Goal: Task Accomplishment & Management: Use online tool/utility

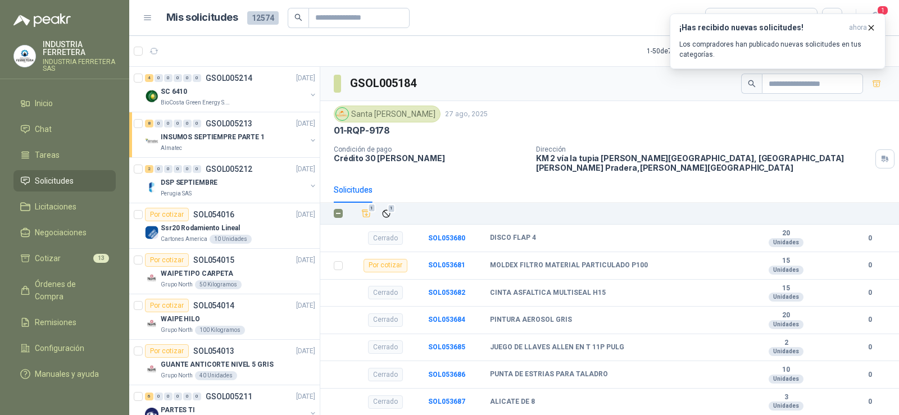
scroll to position [1464, 0]
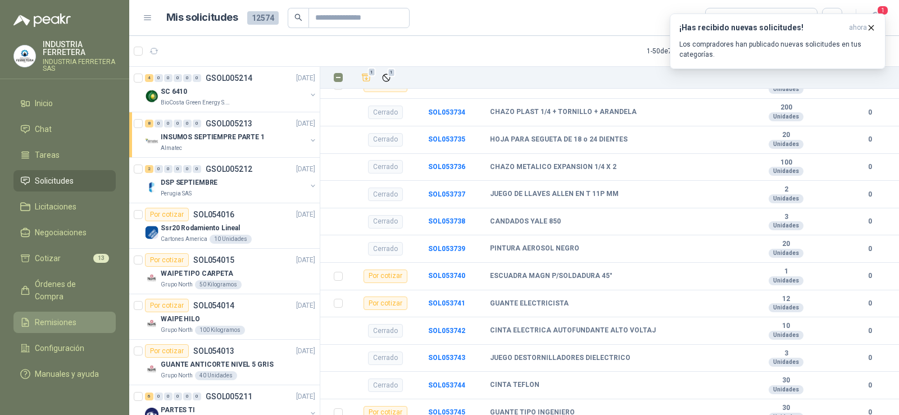
click at [64, 317] on span "Remisiones" at bounding box center [56, 323] width 42 height 12
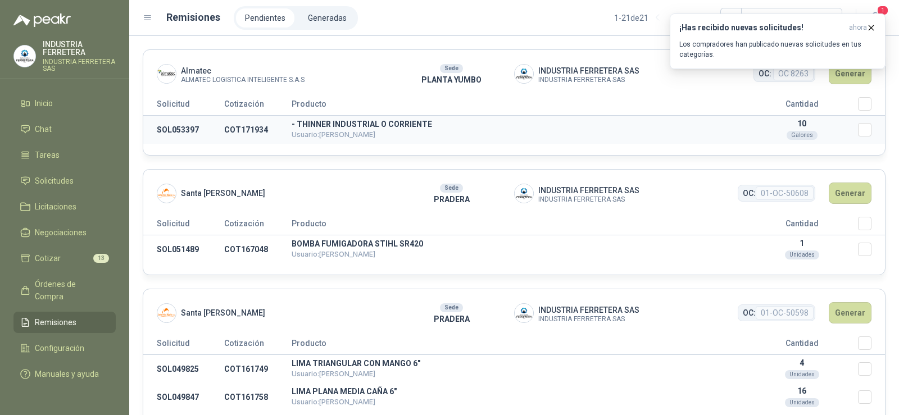
click at [864, 129] on td "Seleccionar/deseleccionar" at bounding box center [871, 130] width 27 height 29
click at [840, 80] on button "Generar" at bounding box center [850, 73] width 43 height 21
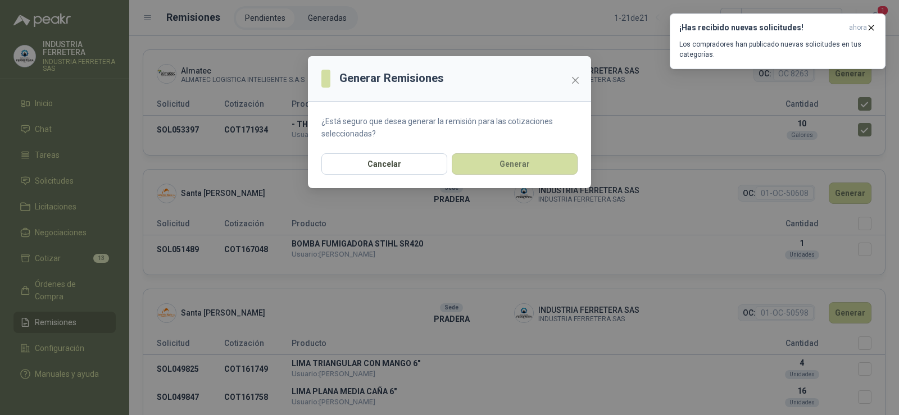
click at [527, 147] on section "¿Está seguro que desea generar la remisión para las cotizaciones seleccionadas?" at bounding box center [449, 128] width 283 height 52
click at [526, 171] on button "Generar" at bounding box center [515, 163] width 126 height 21
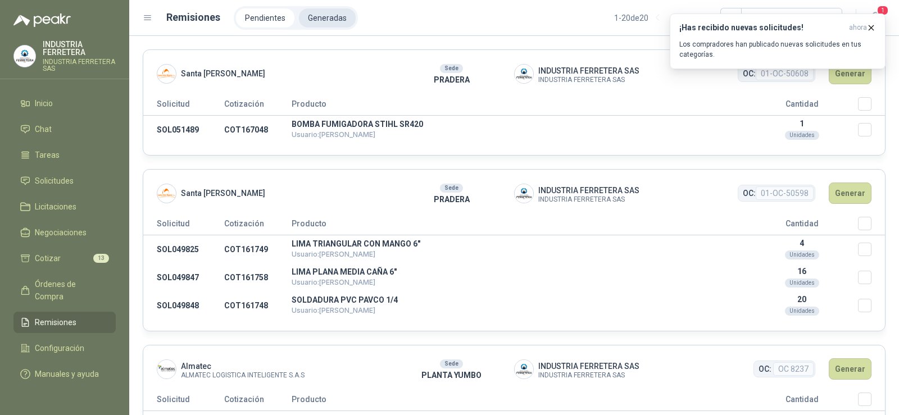
click at [319, 20] on li "Generadas" at bounding box center [327, 17] width 57 height 19
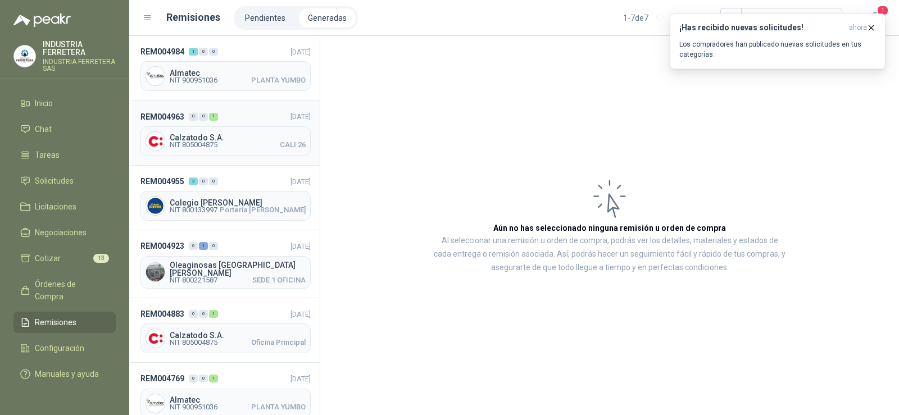
click at [221, 144] on span "NIT 805004875 CALI 26" at bounding box center [238, 145] width 136 height 7
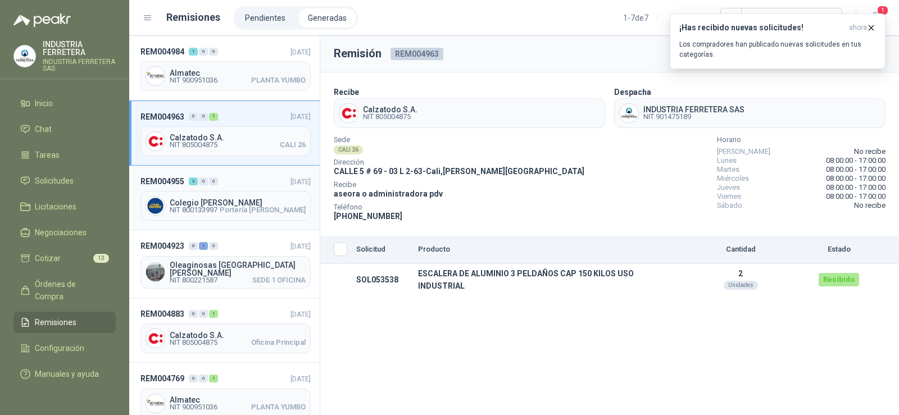
click at [212, 199] on span "Colegio [PERSON_NAME]" at bounding box center [238, 203] width 136 height 8
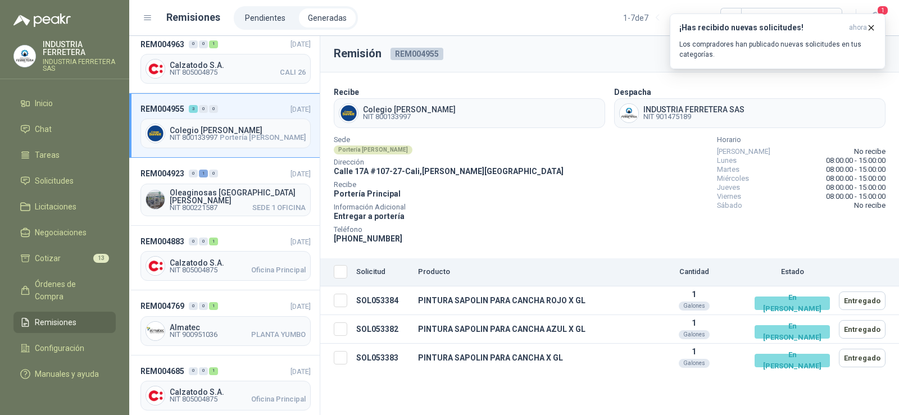
scroll to position [73, 0]
click at [238, 191] on span "Oleaginosas [GEOGRAPHIC_DATA][PERSON_NAME]" at bounding box center [238, 196] width 136 height 16
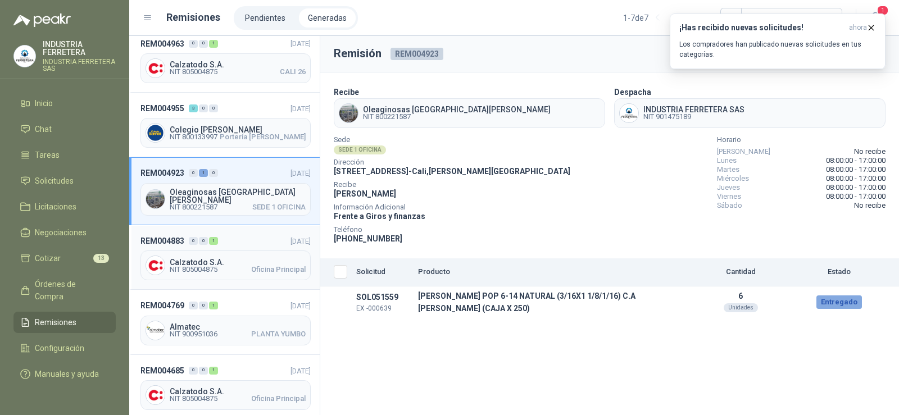
click at [225, 246] on div "REM004883 0 0 1 [DATE] Calzatodo S.A. NIT 805004875 Oficina Principal" at bounding box center [224, 257] width 191 height 65
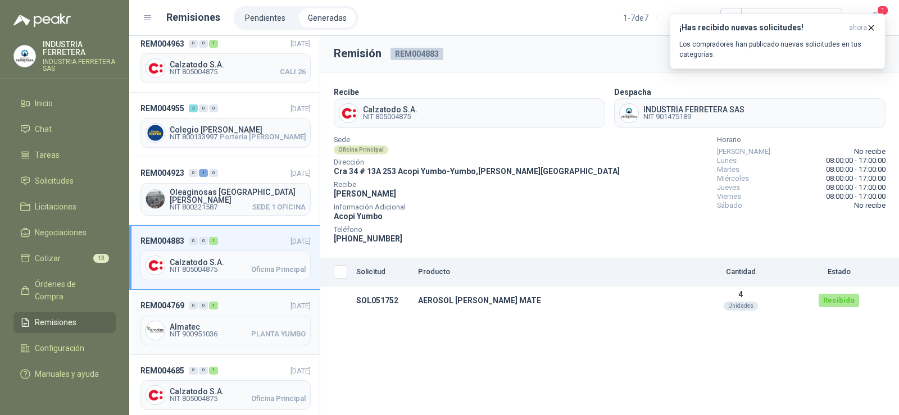
click at [202, 324] on span "Almatec" at bounding box center [238, 327] width 136 height 8
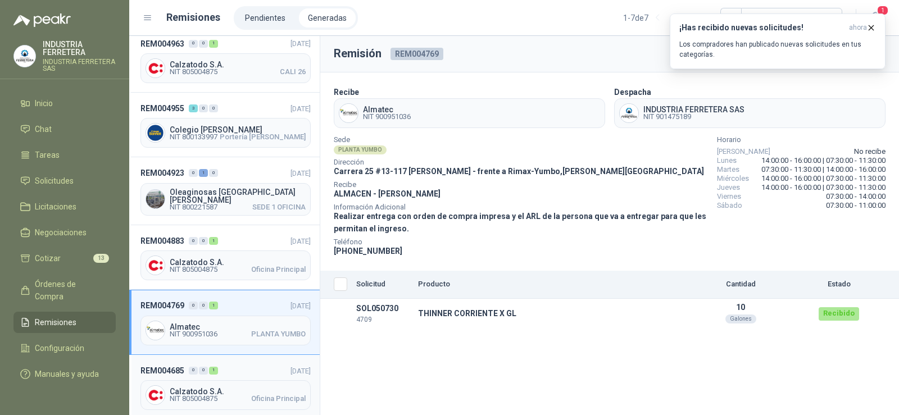
click at [207, 388] on span "Calzatodo S.A." at bounding box center [238, 392] width 136 height 8
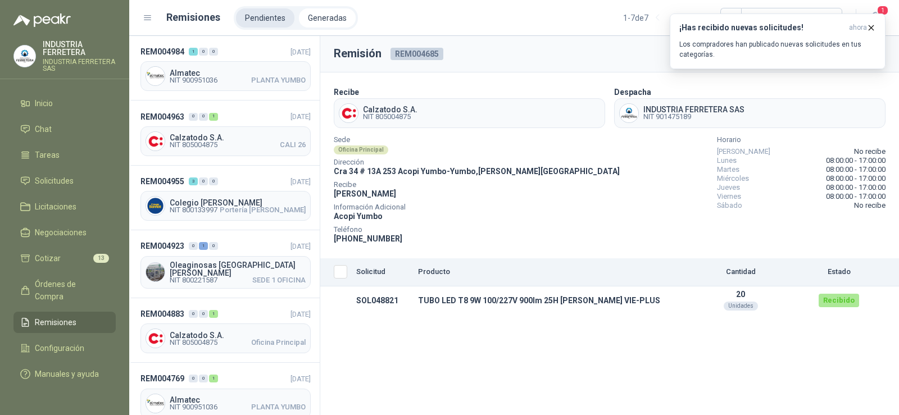
click at [270, 22] on li "Pendientes" at bounding box center [265, 17] width 58 height 19
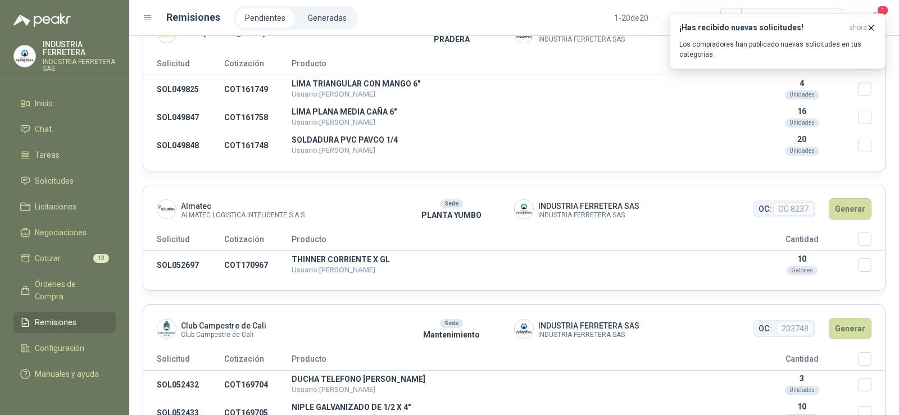
scroll to position [225, 0]
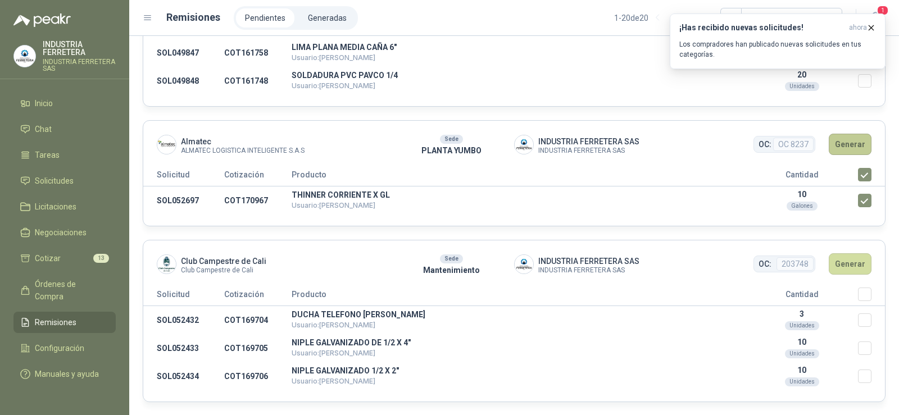
click at [845, 144] on button "Generar" at bounding box center [850, 144] width 43 height 21
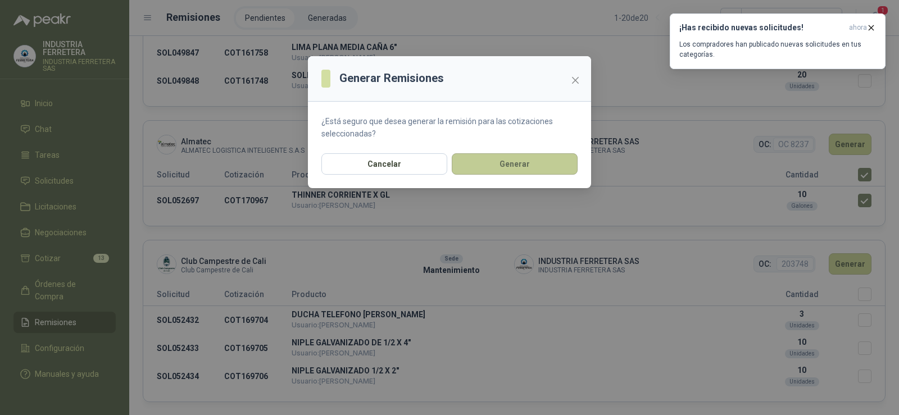
click at [499, 167] on button "Generar" at bounding box center [515, 163] width 126 height 21
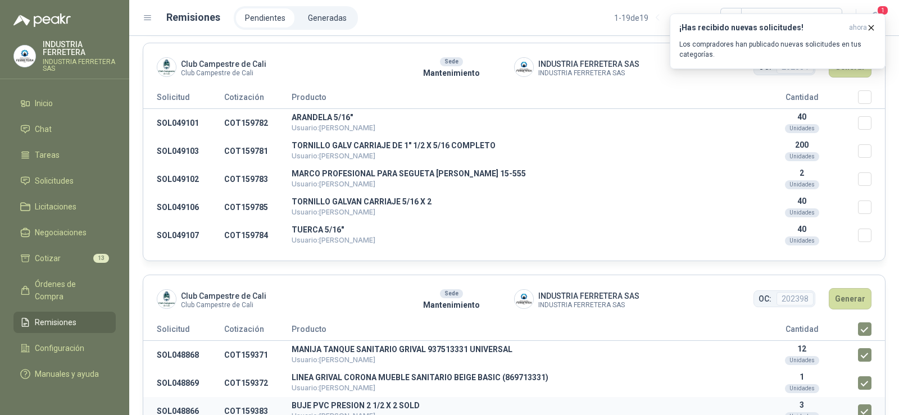
scroll to position [2246, 0]
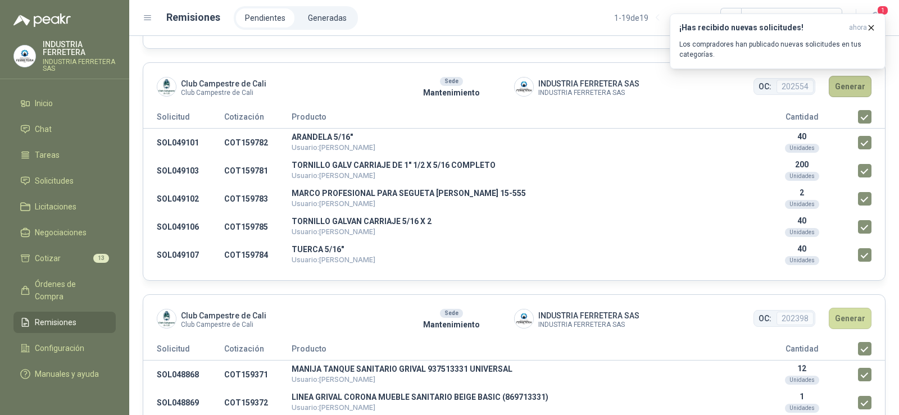
click at [839, 81] on button "Generar" at bounding box center [850, 86] width 43 height 21
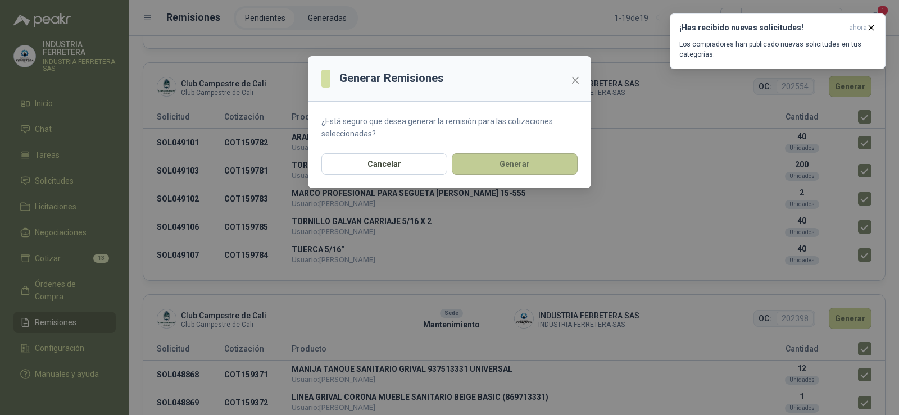
click at [515, 169] on button "Generar" at bounding box center [515, 163] width 126 height 21
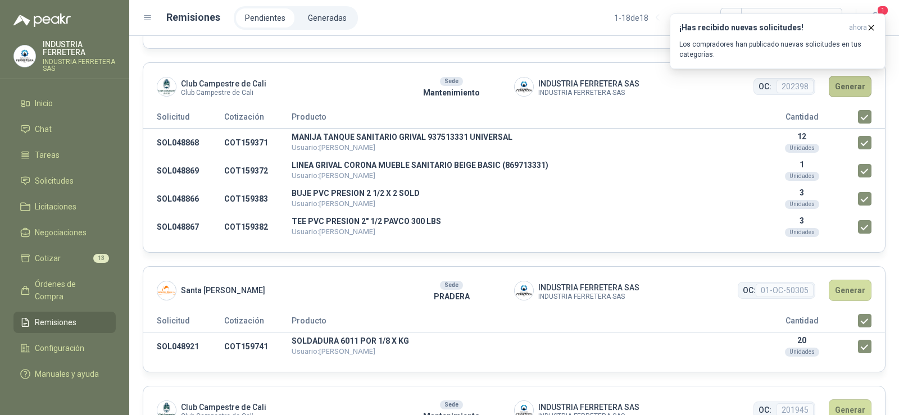
click at [847, 87] on button "Generar" at bounding box center [850, 86] width 43 height 21
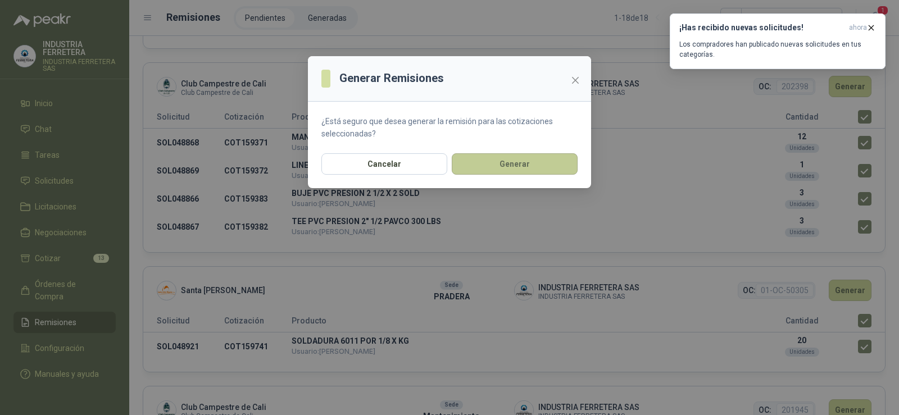
click at [548, 166] on button "Generar" at bounding box center [515, 163] width 126 height 21
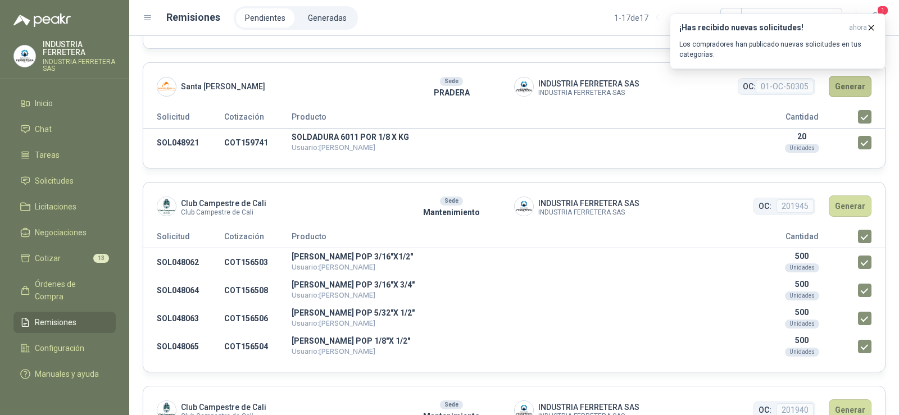
click at [844, 87] on button "Generar" at bounding box center [850, 86] width 43 height 21
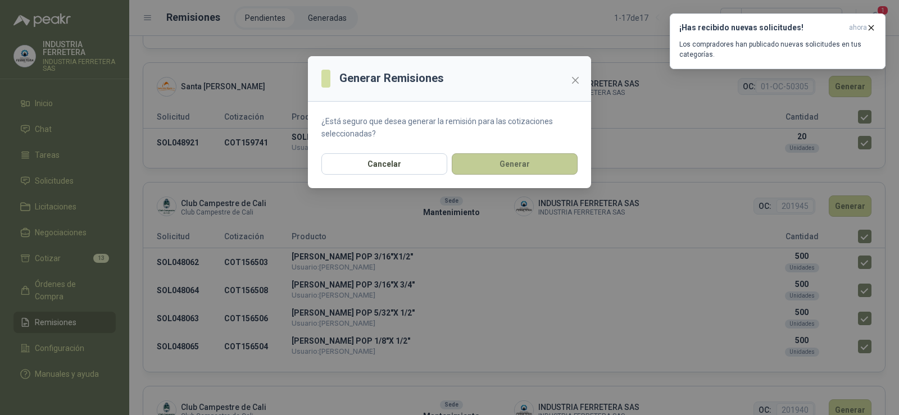
click at [549, 162] on button "Generar" at bounding box center [515, 163] width 126 height 21
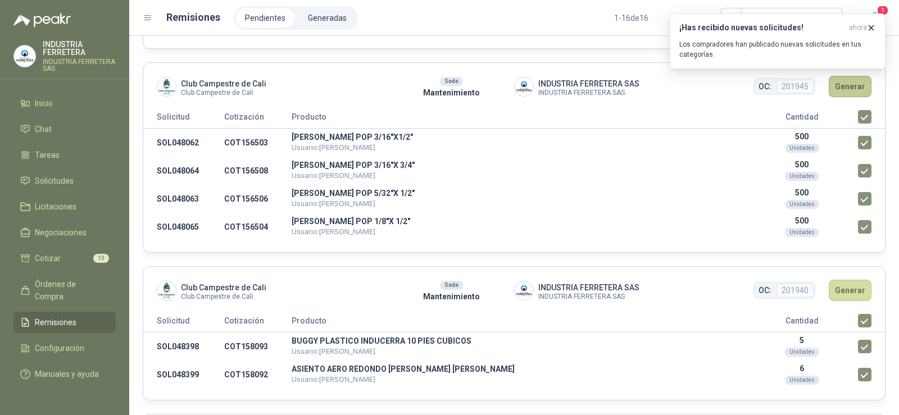
click at [844, 85] on button "Generar" at bounding box center [850, 86] width 43 height 21
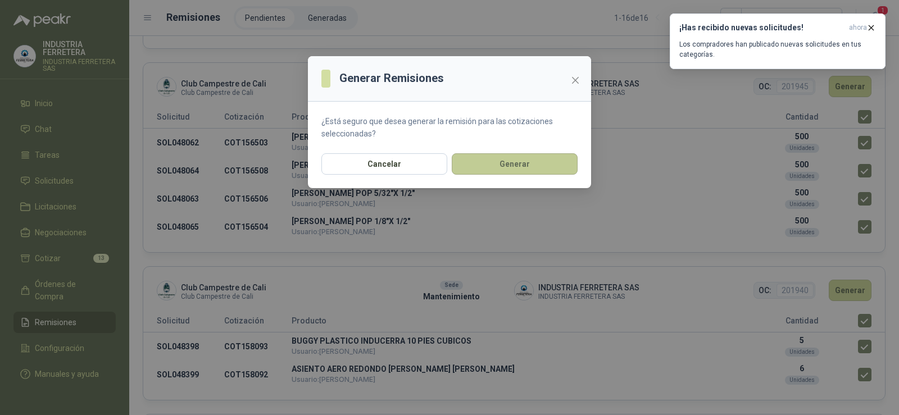
click at [520, 164] on button "Generar" at bounding box center [515, 163] width 126 height 21
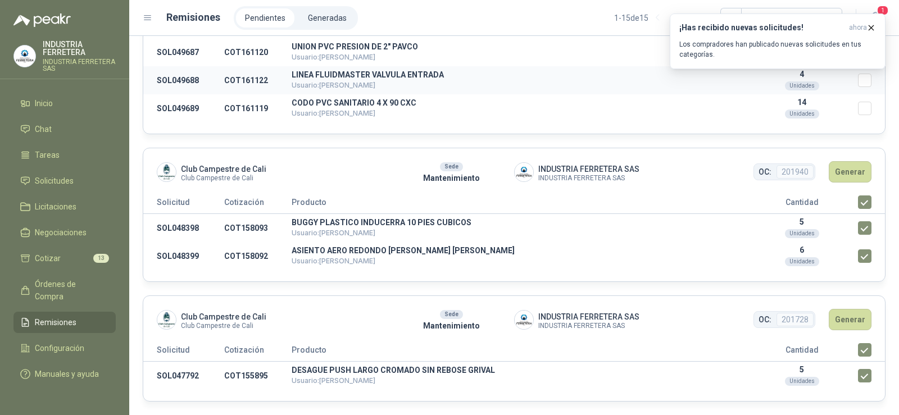
scroll to position [2161, 0]
click at [837, 173] on button "Generar" at bounding box center [850, 171] width 43 height 21
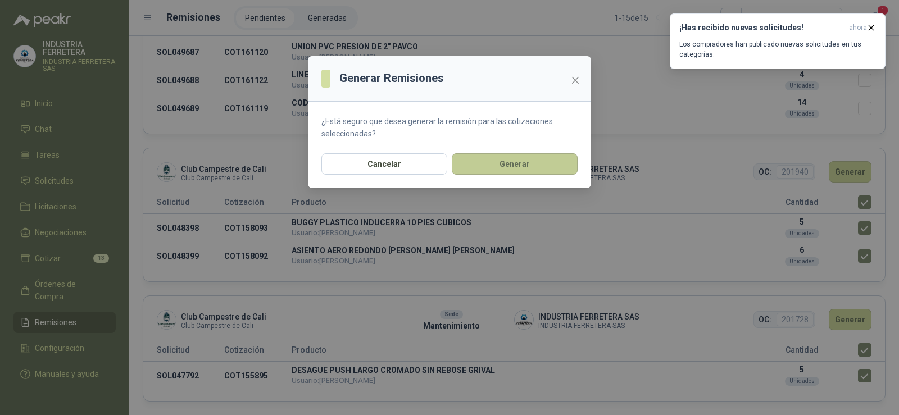
click at [564, 158] on button "Generar" at bounding box center [515, 163] width 126 height 21
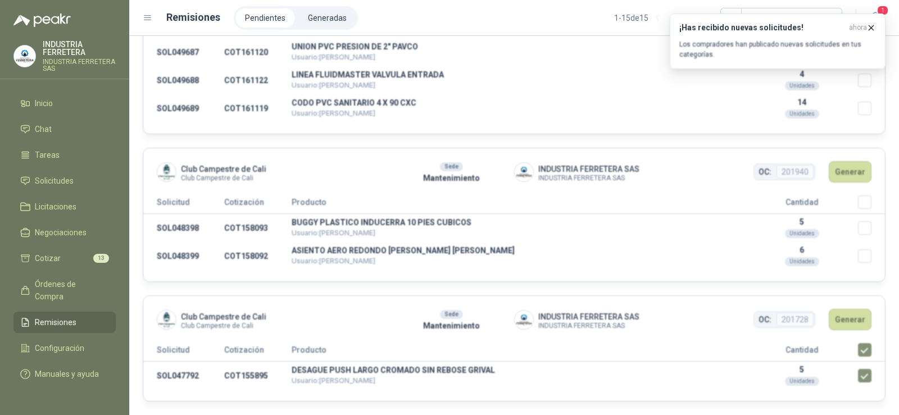
scroll to position [2013, 0]
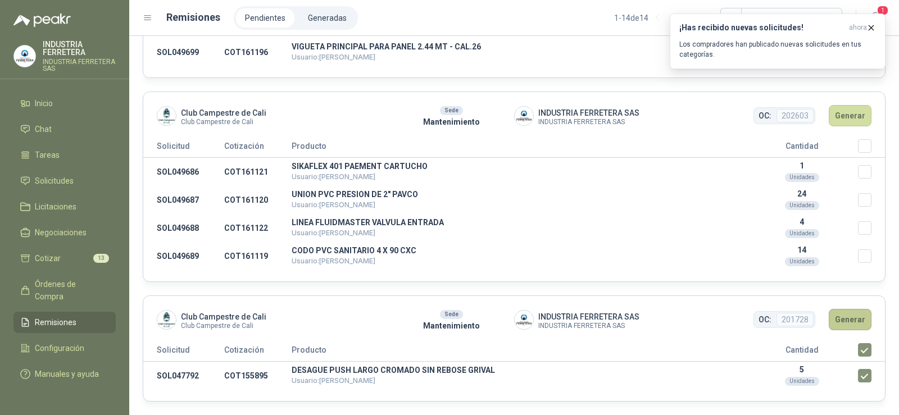
click at [850, 315] on button "Generar" at bounding box center [850, 319] width 43 height 21
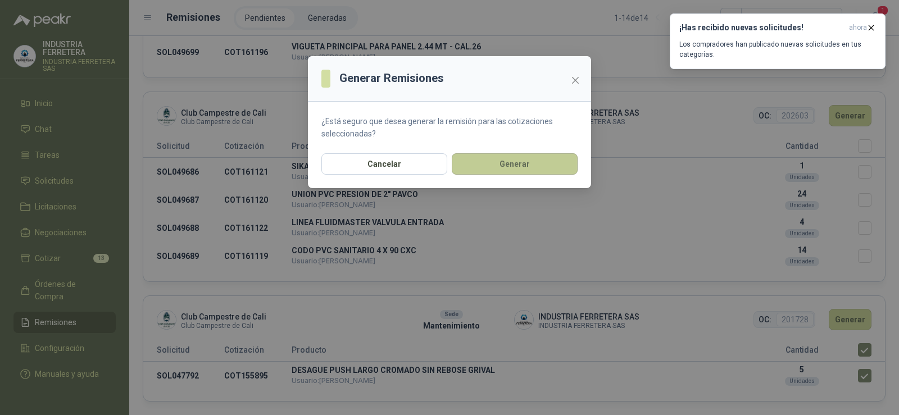
click at [546, 167] on button "Generar" at bounding box center [515, 163] width 126 height 21
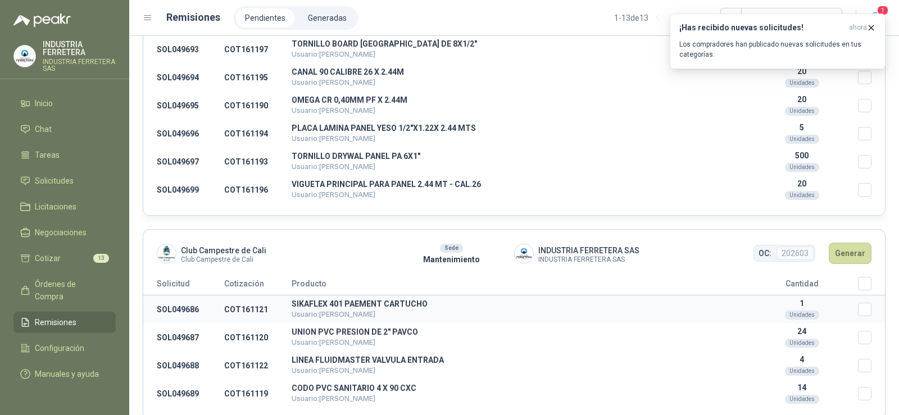
scroll to position [1893, 0]
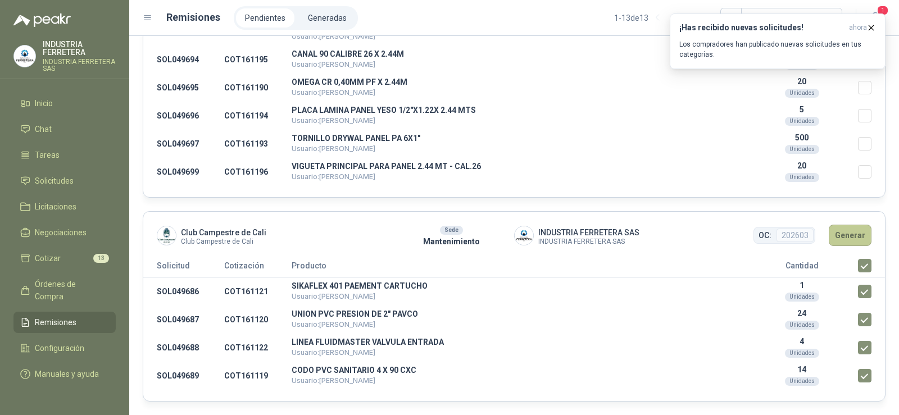
click at [845, 235] on button "Generar" at bounding box center [850, 235] width 43 height 21
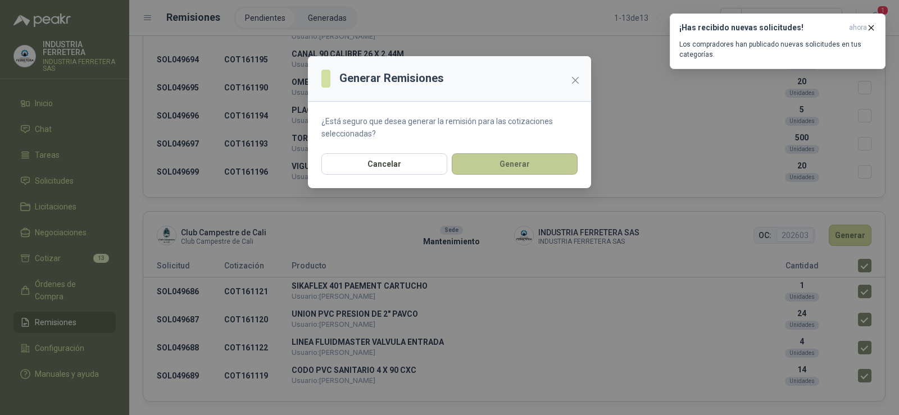
click at [517, 166] on button "Generar" at bounding box center [515, 163] width 126 height 21
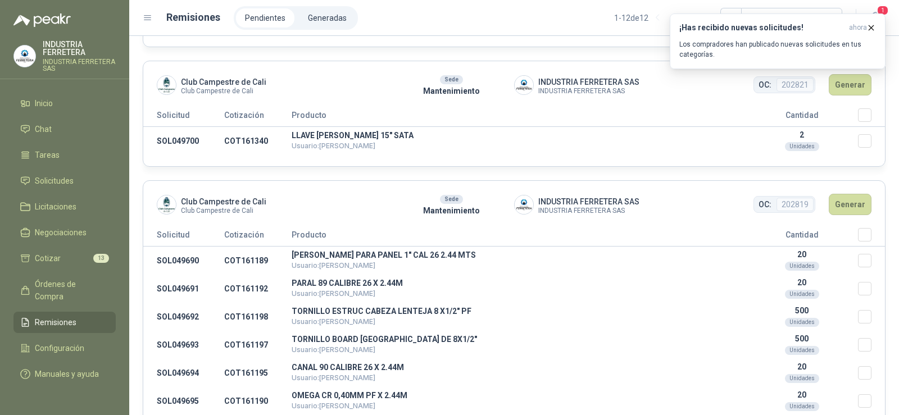
scroll to position [1689, 0]
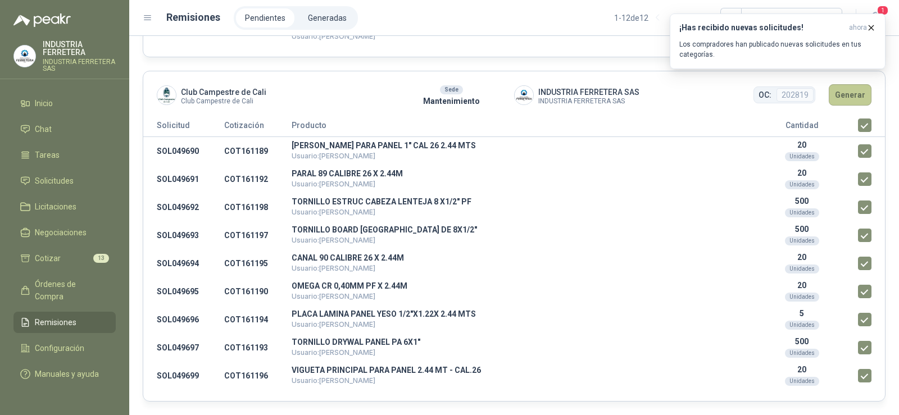
click at [839, 96] on button "Generar" at bounding box center [850, 94] width 43 height 21
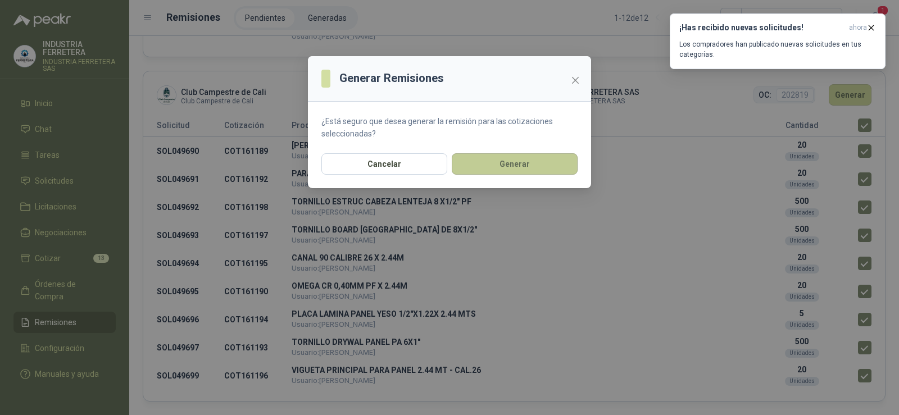
click at [560, 162] on button "Generar" at bounding box center [515, 163] width 126 height 21
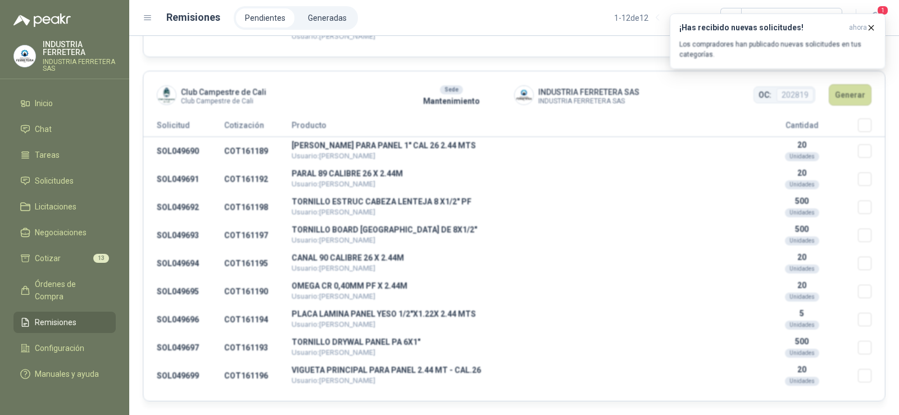
scroll to position [1345, 0]
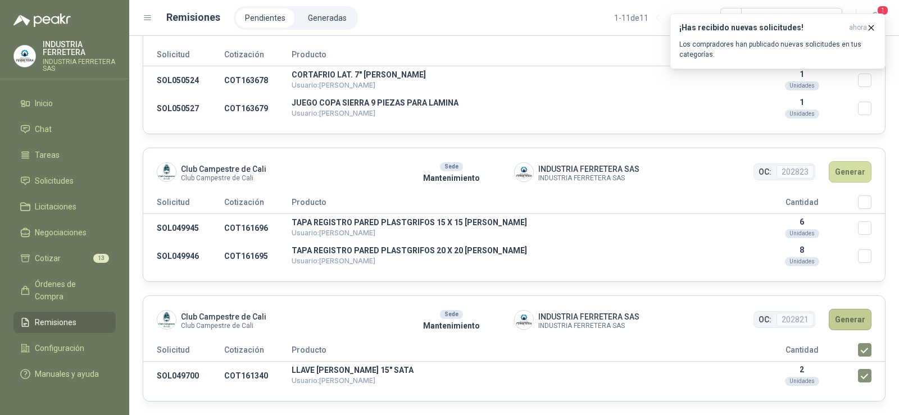
click at [837, 315] on button "Generar" at bounding box center [850, 319] width 43 height 21
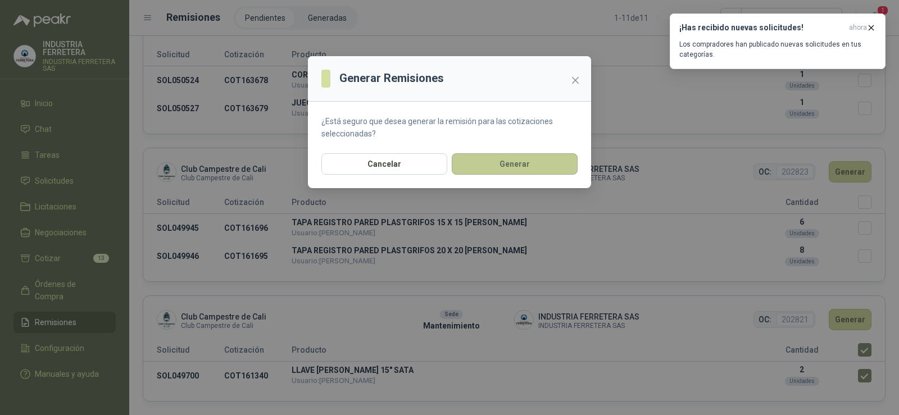
click at [514, 168] on button "Generar" at bounding box center [515, 163] width 126 height 21
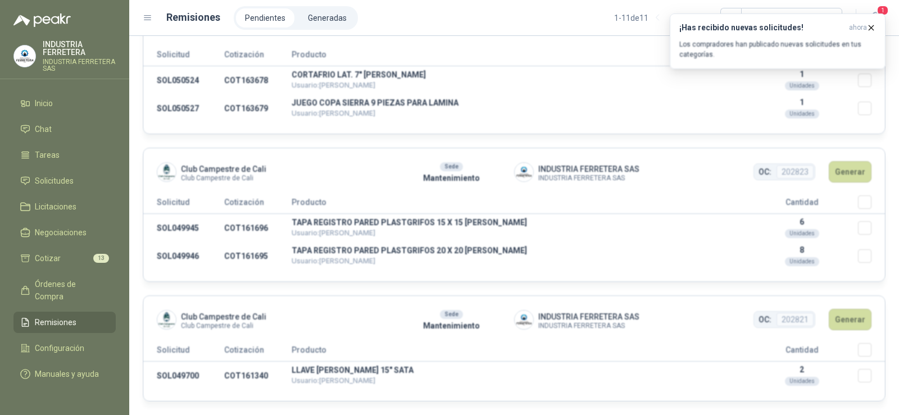
scroll to position [1225, 0]
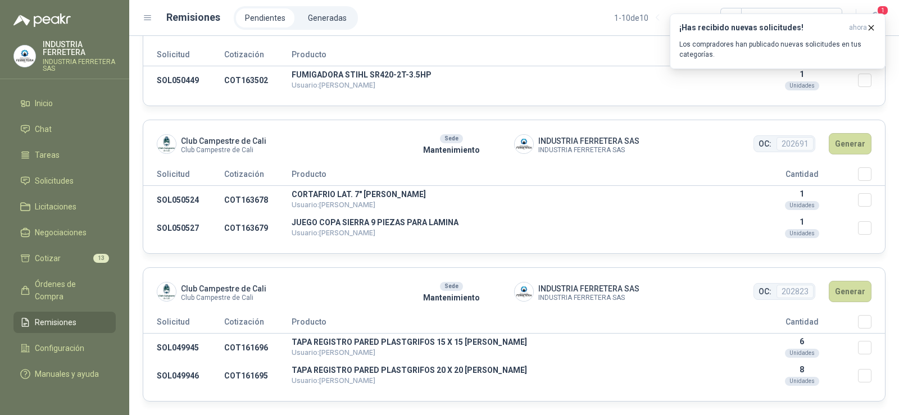
click at [871, 311] on header "Club Campestre de Cali Club Campestre de Cali Sede Mantenimiento INDUSTRIA FERR…" at bounding box center [514, 291] width 742 height 47
click at [846, 293] on button "Generar" at bounding box center [850, 291] width 43 height 21
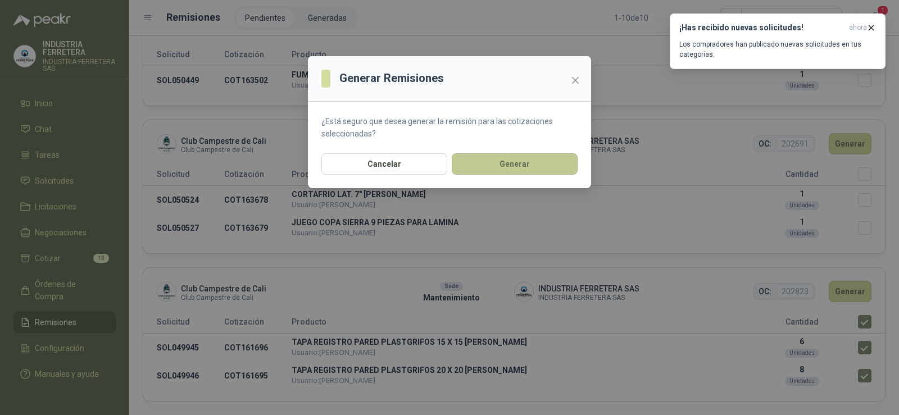
click at [532, 157] on button "Generar" at bounding box center [515, 163] width 126 height 21
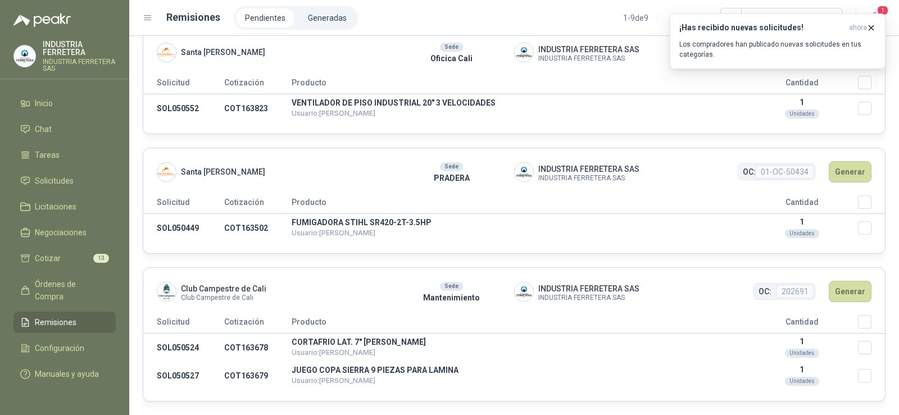
scroll to position [1077, 0]
click at [839, 291] on button "Generar" at bounding box center [850, 291] width 43 height 21
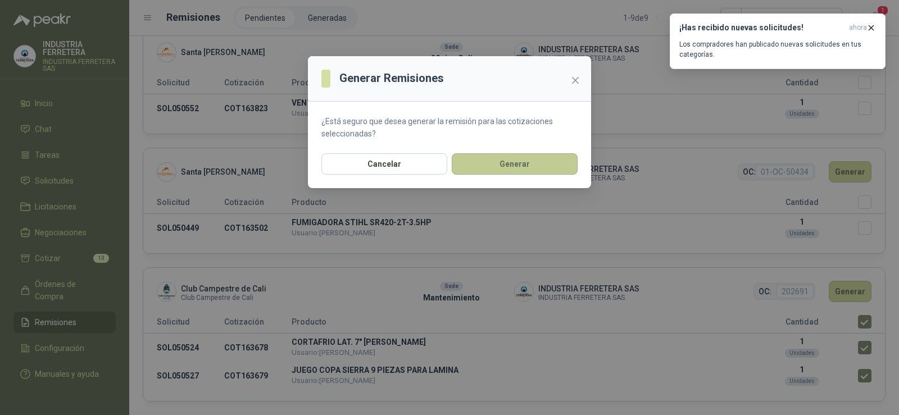
click at [547, 168] on button "Generar" at bounding box center [515, 163] width 126 height 21
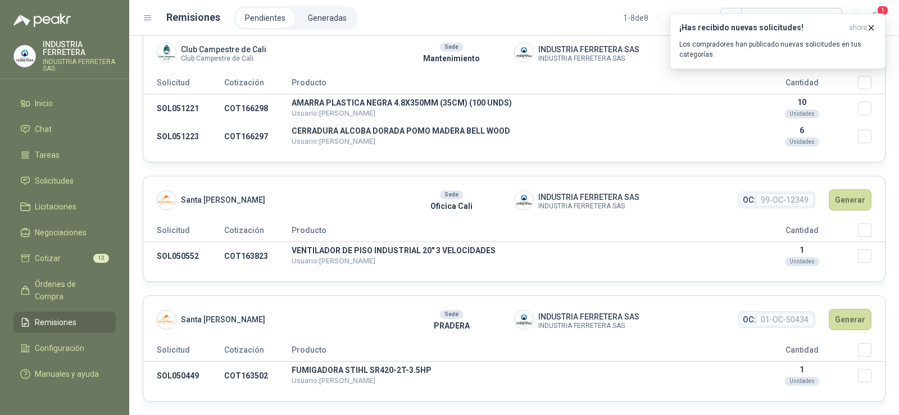
scroll to position [929, 0]
click at [843, 207] on button "Generar" at bounding box center [850, 199] width 43 height 21
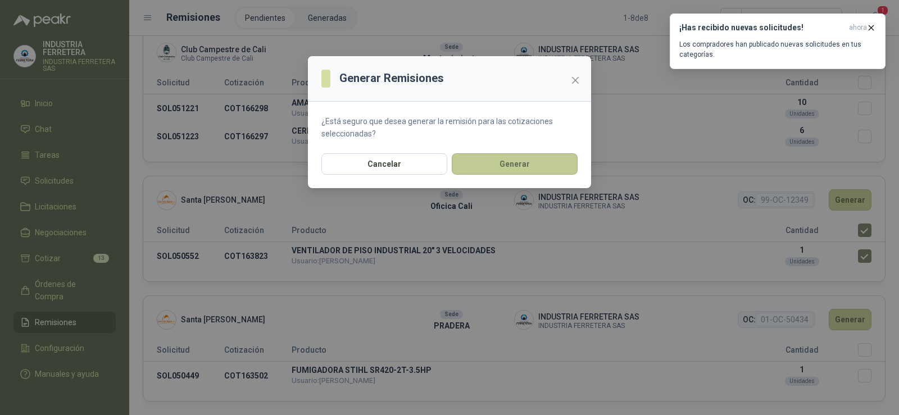
click at [563, 162] on button "Generar" at bounding box center [515, 163] width 126 height 21
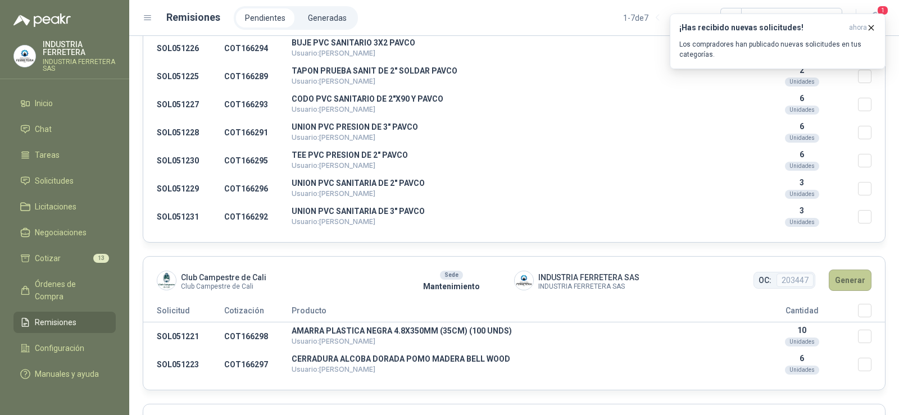
scroll to position [697, 0]
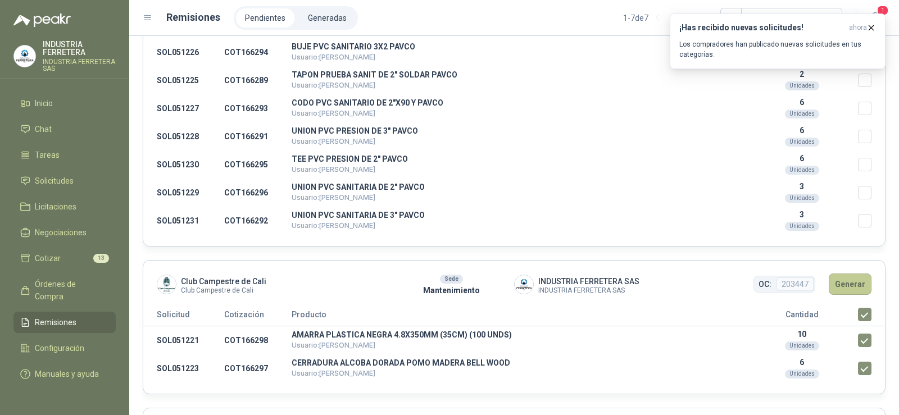
click at [847, 286] on button "Generar" at bounding box center [850, 284] width 43 height 21
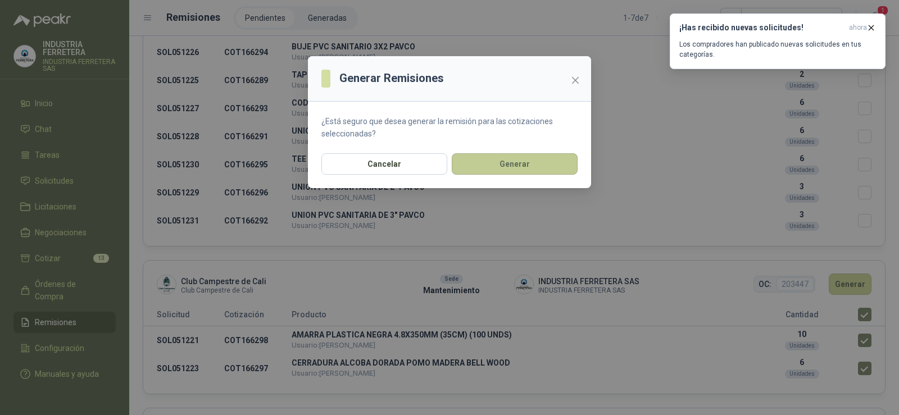
click at [541, 161] on button "Generar" at bounding box center [515, 163] width 126 height 21
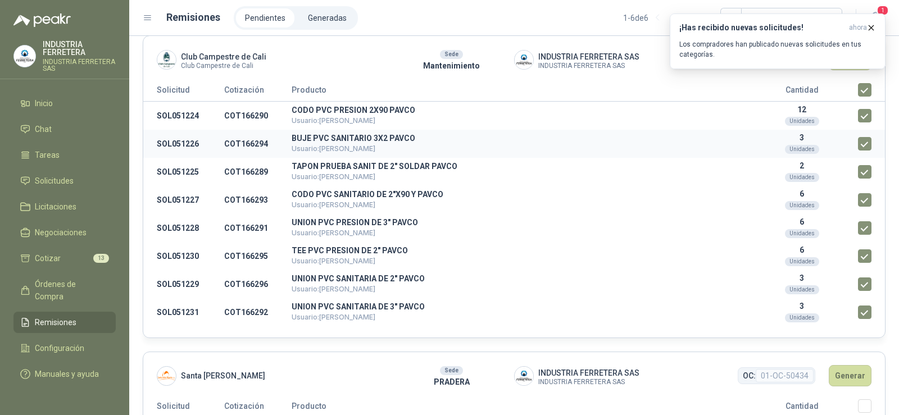
scroll to position [549, 0]
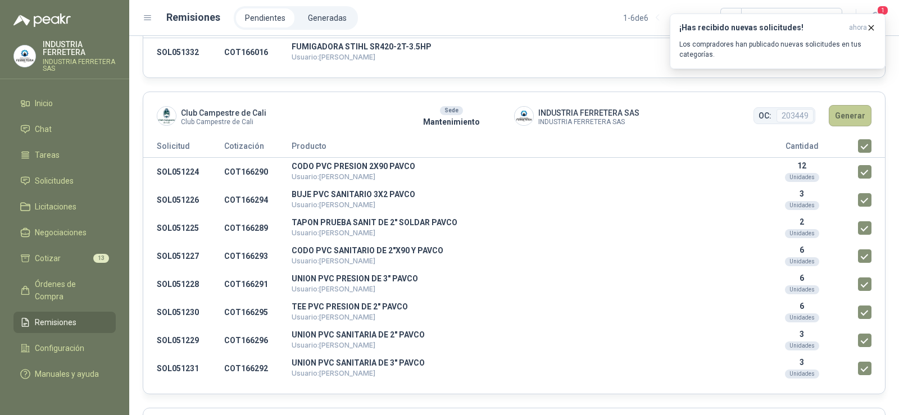
click at [831, 106] on button "Generar" at bounding box center [850, 115] width 43 height 21
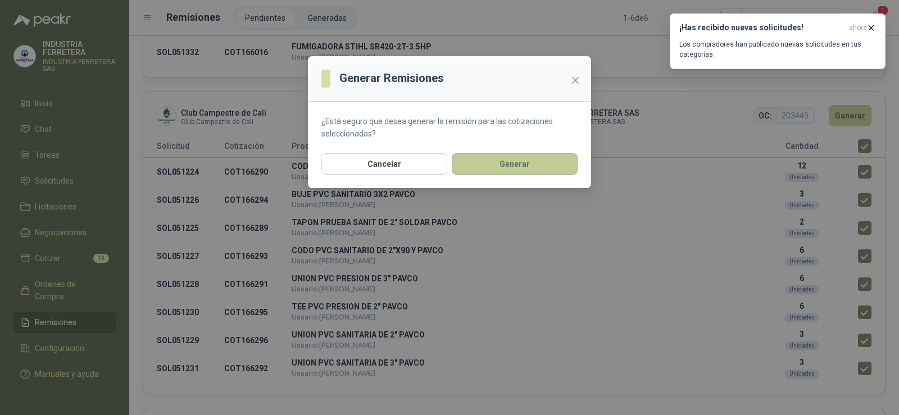
click at [508, 164] on button "Generar" at bounding box center [515, 163] width 126 height 21
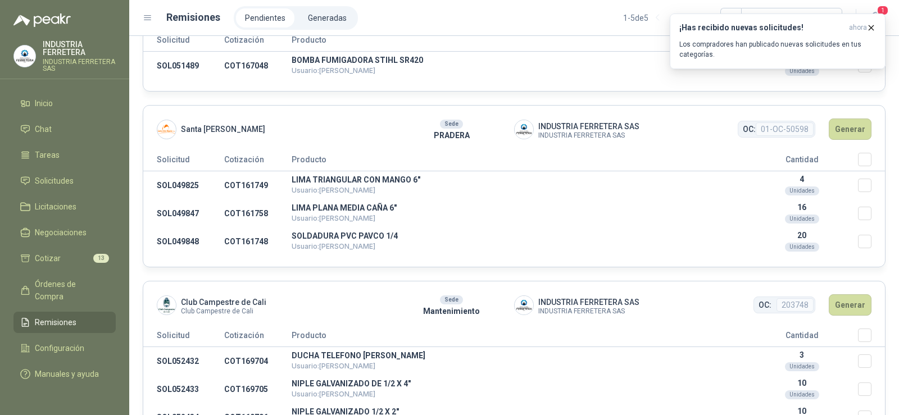
scroll to position [0, 0]
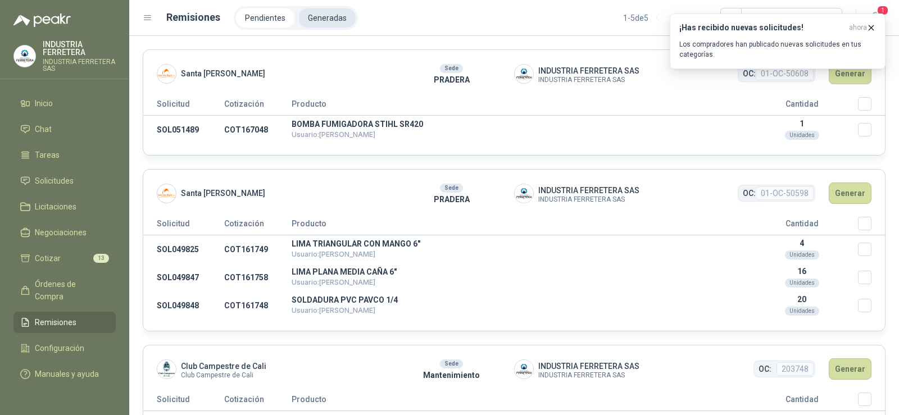
click at [326, 17] on li "Generadas" at bounding box center [327, 17] width 57 height 19
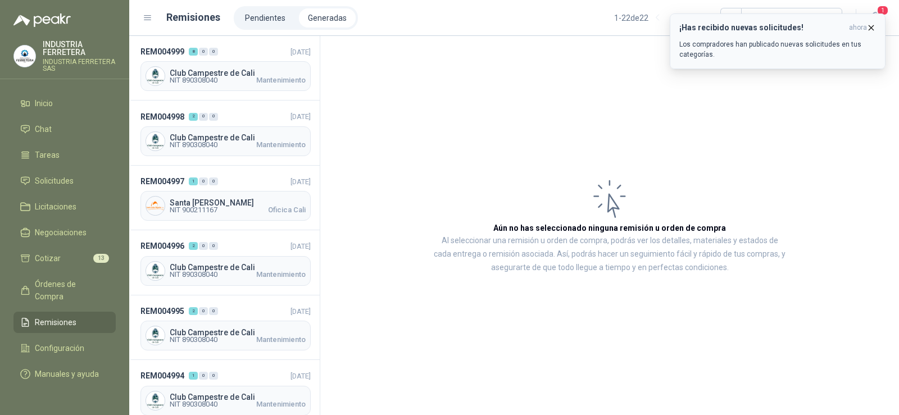
click at [870, 29] on icon "button" at bounding box center [872, 28] width 10 height 10
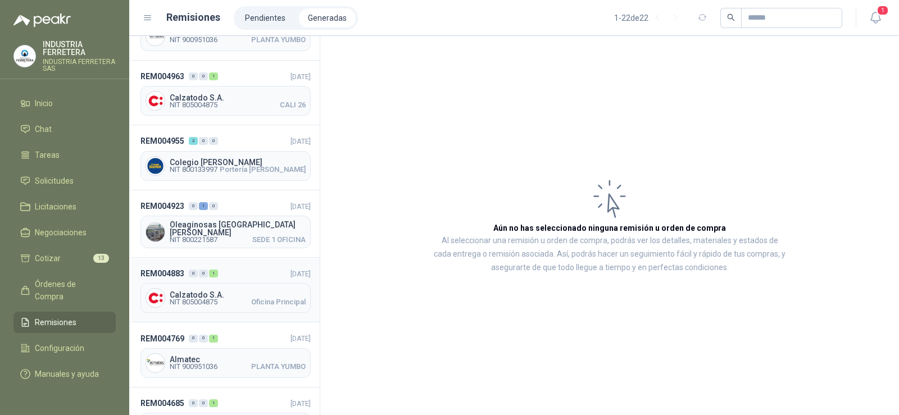
scroll to position [987, 0]
